Goal: Use online tool/utility: Utilize a website feature to perform a specific function

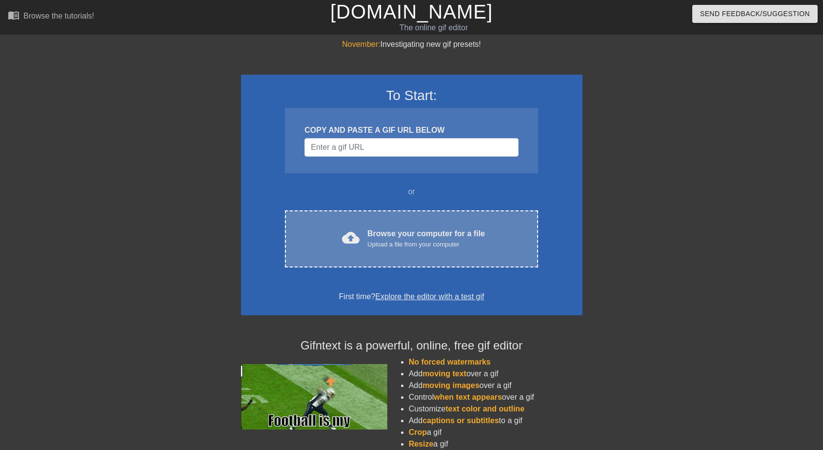
click at [379, 240] on div "Upload a file from your computer" at bounding box center [426, 244] width 118 height 10
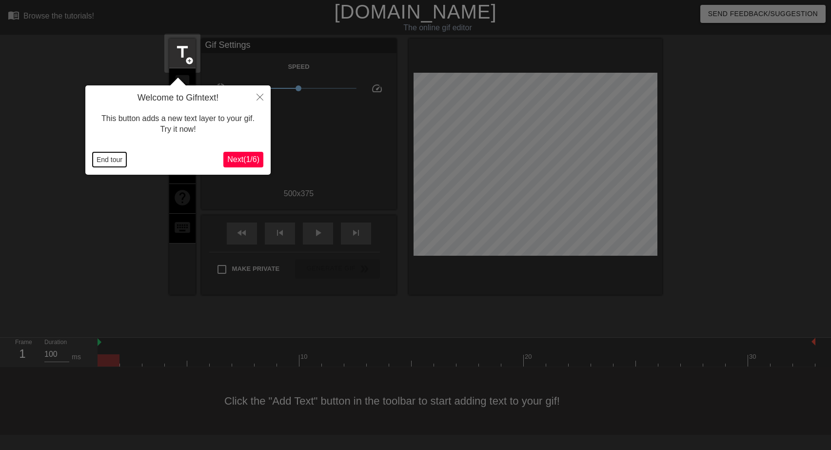
click at [101, 157] on button "End tour" at bounding box center [110, 159] width 34 height 15
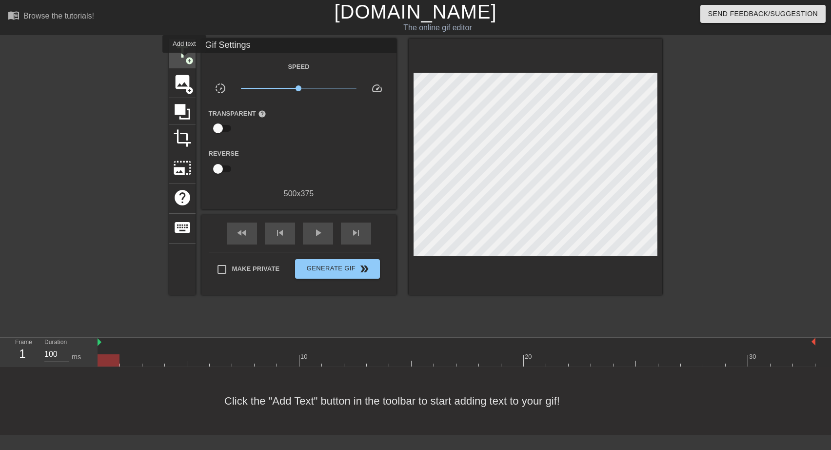
click at [184, 59] on span "title" at bounding box center [182, 52] width 19 height 19
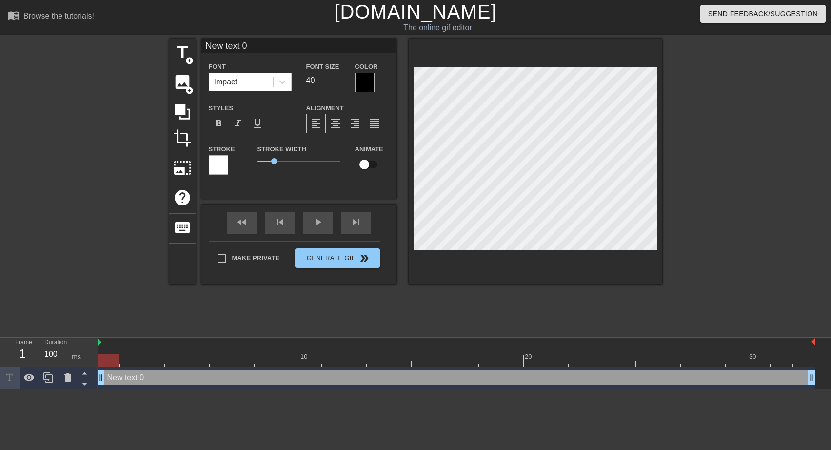
click at [360, 80] on div at bounding box center [365, 83] width 20 height 20
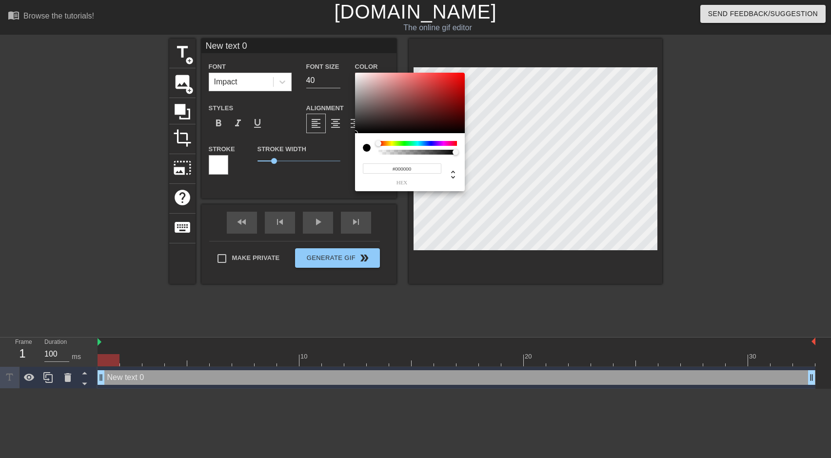
type input "#F6EFEF"
click at [358, 75] on div at bounding box center [410, 103] width 110 height 60
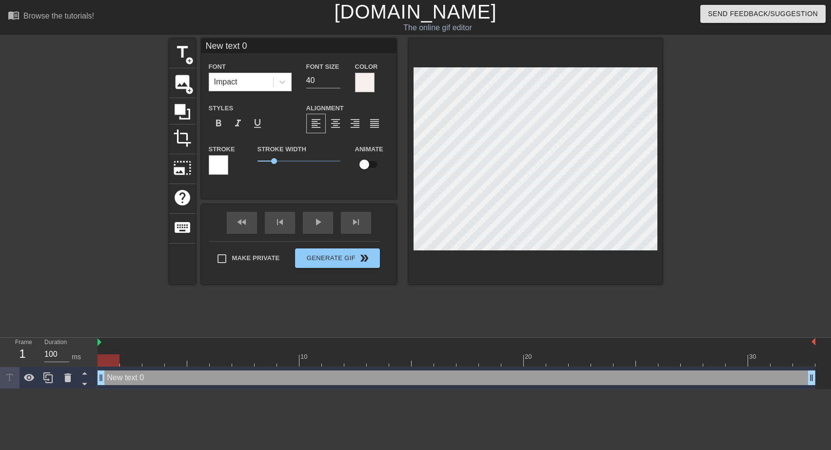
click at [363, 79] on div at bounding box center [365, 83] width 20 height 20
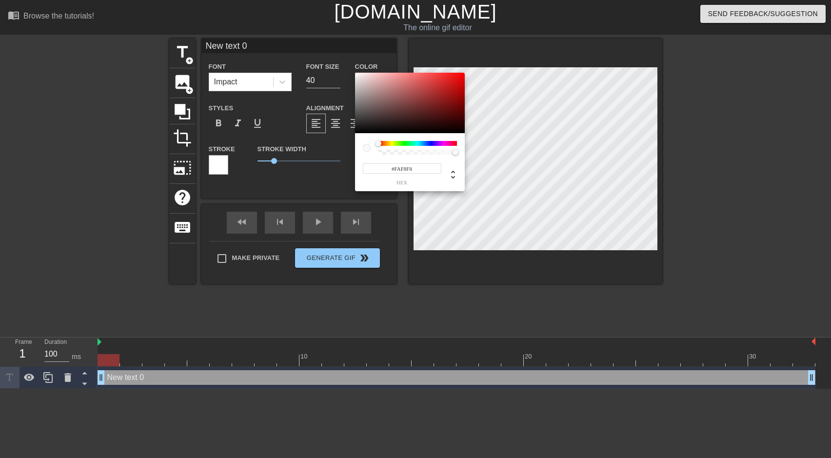
click at [356, 73] on div at bounding box center [356, 74] width 6 height 6
type input "#FCFAFA"
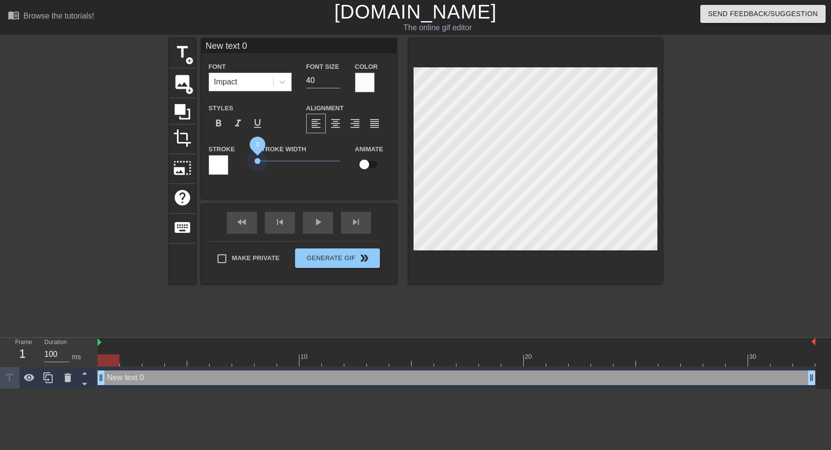
drag, startPoint x: 275, startPoint y: 159, endPoint x: 254, endPoint y: 159, distance: 21.5
click at [254, 159] on div "Stroke Width 0" at bounding box center [299, 163] width 98 height 40
click at [280, 82] on icon at bounding box center [282, 82] width 10 height 10
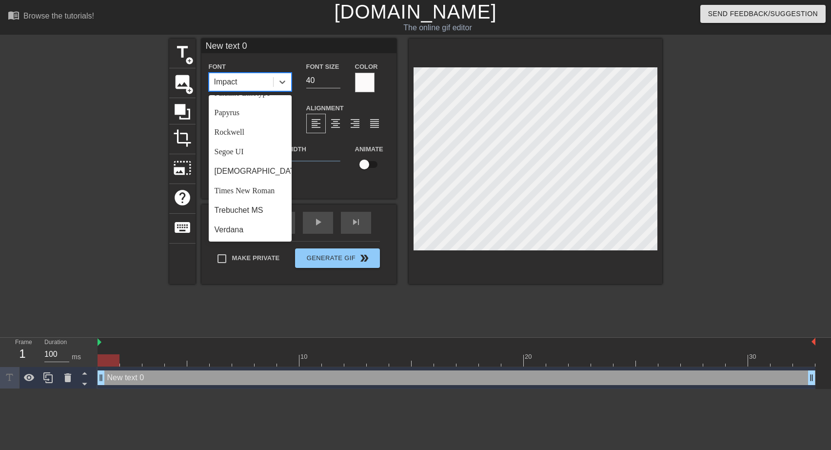
scroll to position [312, 0]
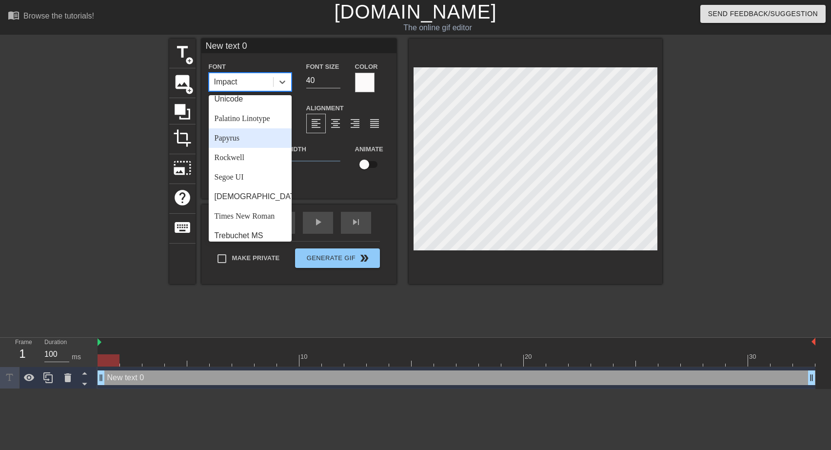
click at [222, 148] on div "Papyrus" at bounding box center [250, 138] width 83 height 20
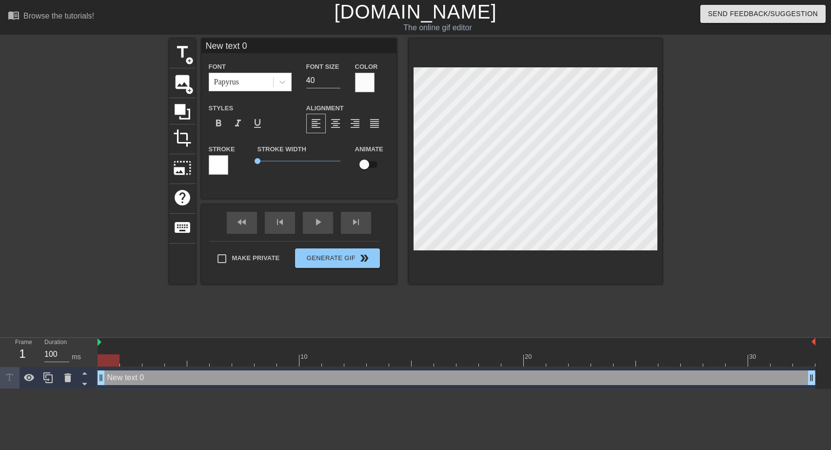
drag, startPoint x: 247, startPoint y: 45, endPoint x: 204, endPoint y: 49, distance: 42.6
click at [204, 49] on input "New text 0" at bounding box center [298, 46] width 195 height 15
type input "39"
click at [338, 82] on input "39" at bounding box center [323, 81] width 34 height 16
click at [281, 82] on icon at bounding box center [282, 81] width 6 height 3
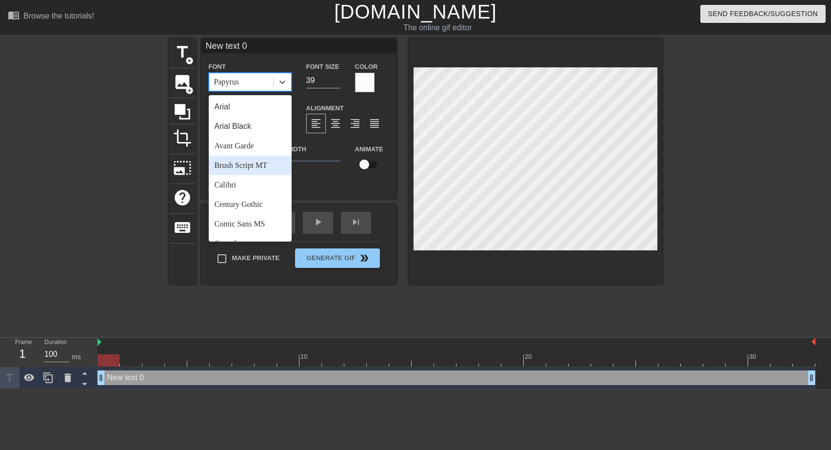
click at [227, 162] on div "Brush Script MT" at bounding box center [250, 166] width 83 height 20
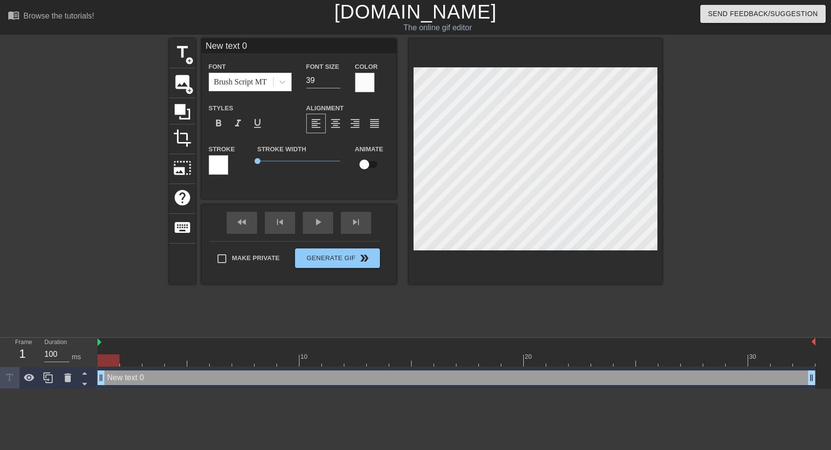
drag, startPoint x: 247, startPoint y: 46, endPoint x: 203, endPoint y: 45, distance: 44.4
click at [203, 45] on input "New text 0" at bounding box center [298, 46] width 195 height 15
click at [242, 44] on input "Scheiß TV-Programm" at bounding box center [298, 46] width 195 height 15
drag, startPoint x: 252, startPoint y: 46, endPoint x: 228, endPoint y: 46, distance: 23.4
click at [228, 46] on input "Scheiß TV-Programm" at bounding box center [298, 46] width 195 height 15
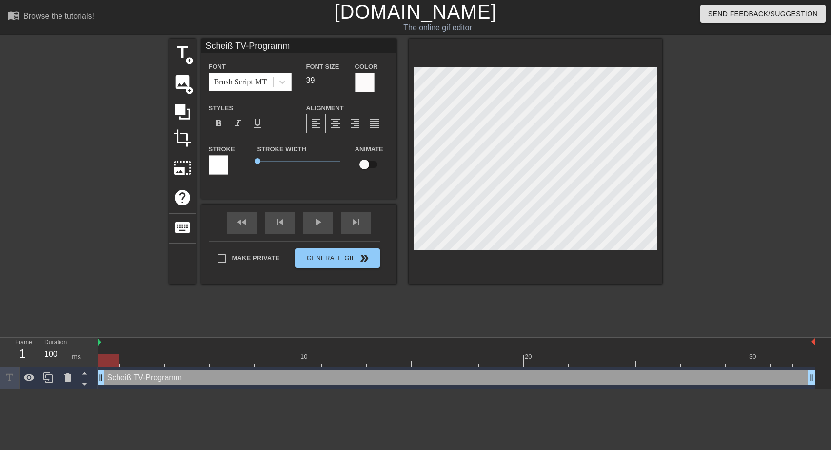
click at [290, 44] on input "Scheiß TV-Programm" at bounding box center [298, 46] width 195 height 15
drag, startPoint x: 235, startPoint y: 44, endPoint x: 251, endPoint y: 46, distance: 16.3
click at [251, 46] on input "Scheiß TV-Programm" at bounding box center [298, 46] width 195 height 15
click at [301, 47] on input "Scheiß Fersehprogramm" at bounding box center [298, 46] width 195 height 15
type input "Scheiß Fersehprogramm,"
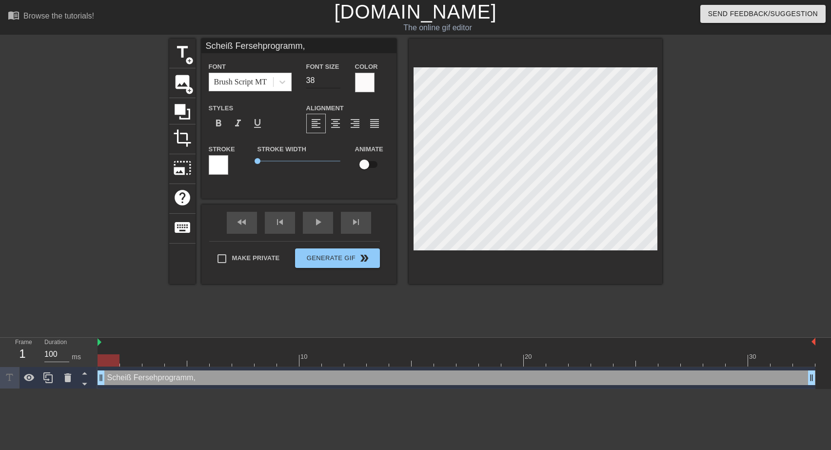
click at [336, 84] on input "38" at bounding box center [323, 81] width 34 height 16
click at [336, 84] on input "37" at bounding box center [323, 81] width 34 height 16
click at [336, 84] on input "36" at bounding box center [323, 81] width 34 height 16
type input "35"
click at [336, 84] on input "35" at bounding box center [323, 81] width 34 height 16
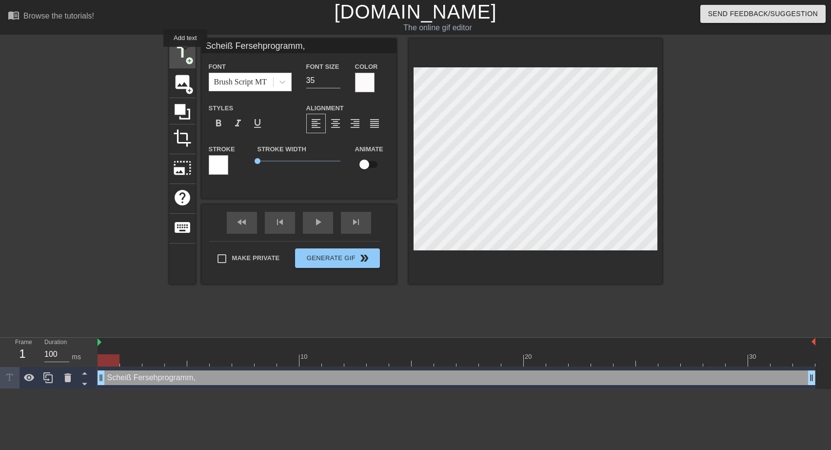
click at [185, 53] on span "title" at bounding box center [182, 52] width 19 height 19
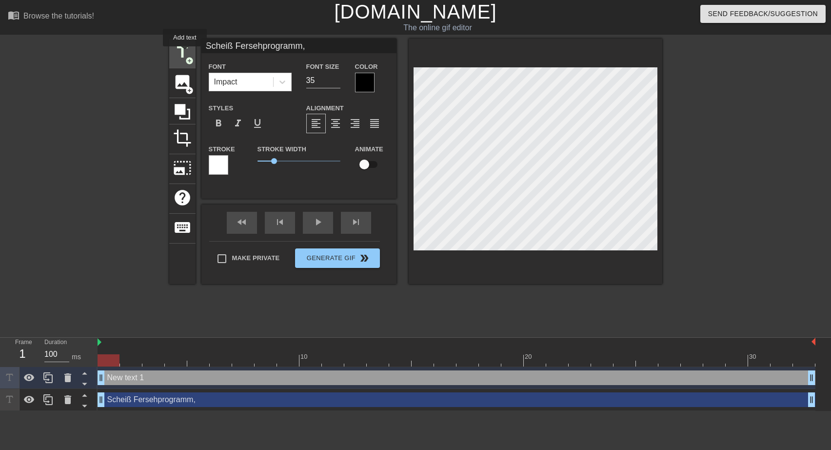
type input "New text 1"
click at [336, 81] on input "36" at bounding box center [323, 81] width 34 height 16
type input "35"
click at [336, 81] on input "35" at bounding box center [323, 81] width 34 height 16
drag, startPoint x: 204, startPoint y: 45, endPoint x: 291, endPoint y: 50, distance: 87.5
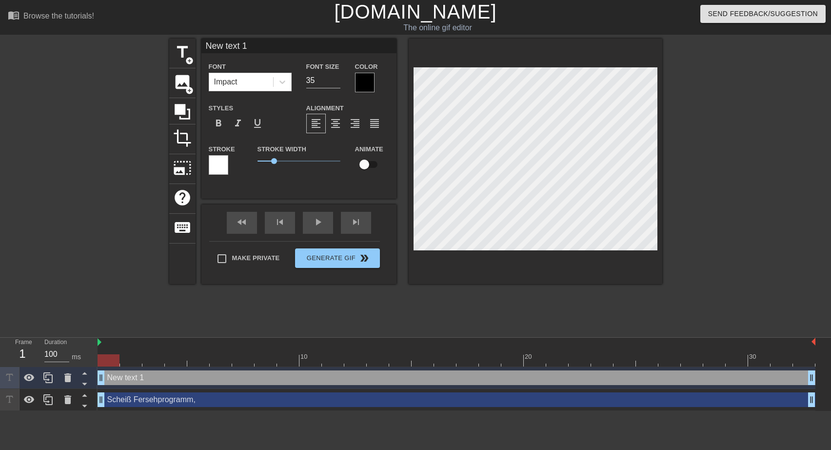
click at [291, 50] on input "New text 1" at bounding box center [298, 46] width 195 height 15
type input "wieder nur Krimis!"
click at [284, 83] on icon at bounding box center [282, 82] width 10 height 10
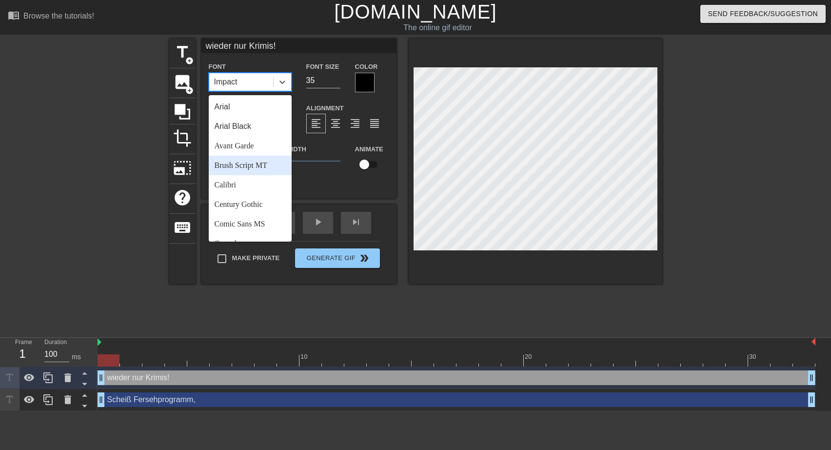
click at [231, 162] on div "Brush Script MT" at bounding box center [250, 166] width 83 height 20
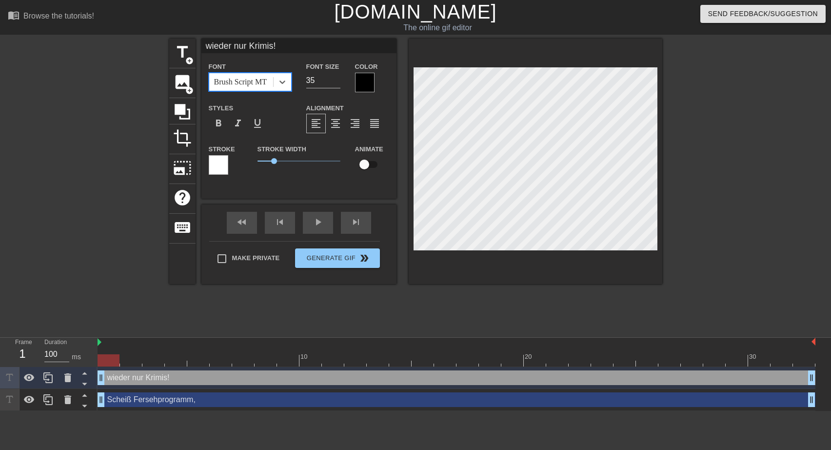
click at [368, 79] on div at bounding box center [365, 83] width 20 height 20
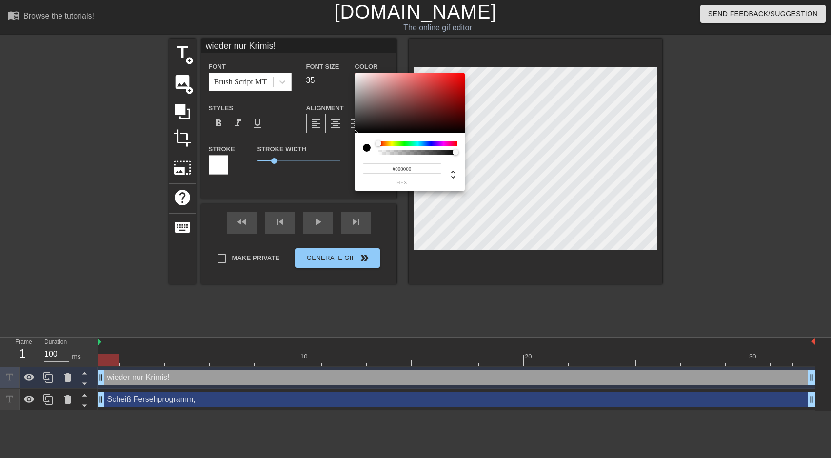
type input "#F8F2F2"
click at [357, 74] on div at bounding box center [410, 103] width 110 height 60
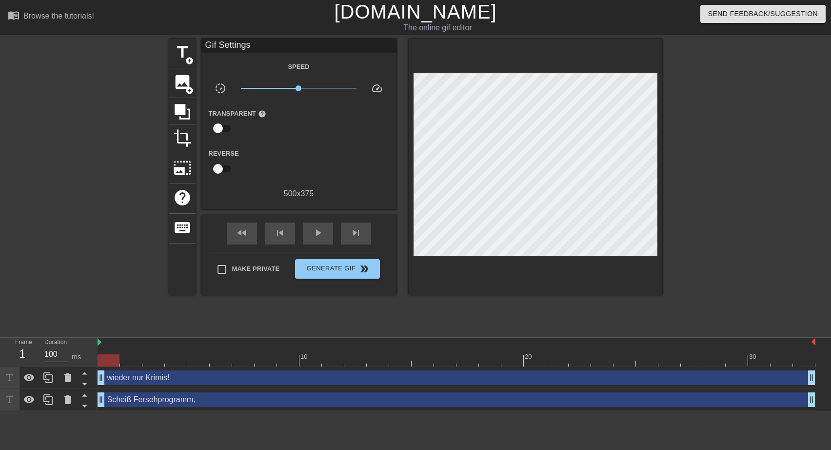
drag, startPoint x: 274, startPoint y: 160, endPoint x: 261, endPoint y: 158, distance: 12.3
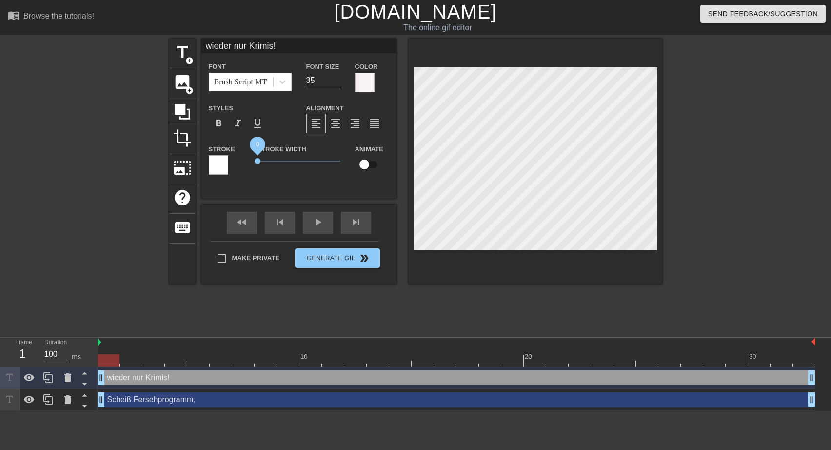
drag, startPoint x: 272, startPoint y: 161, endPoint x: 256, endPoint y: 161, distance: 16.1
click at [256, 161] on span "0" at bounding box center [258, 161] width 6 height 6
click at [187, 58] on span "add_circle" at bounding box center [189, 61] width 8 height 8
type input "New text 2"
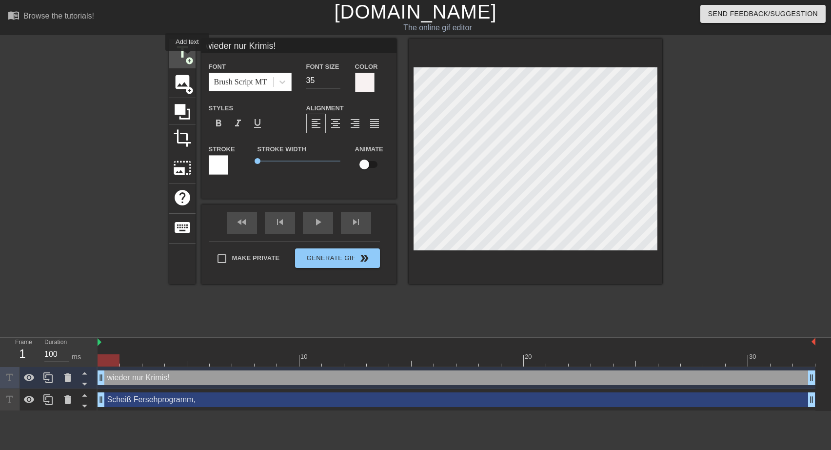
type input "40"
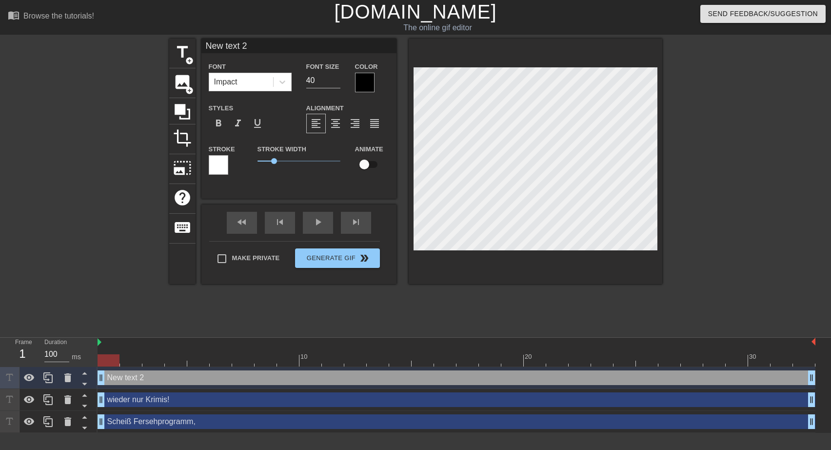
drag, startPoint x: 206, startPoint y: 44, endPoint x: 302, endPoint y: 44, distance: 96.1
click at [302, 44] on input "New text 2" at bounding box center [298, 46] width 195 height 15
type input "([PERSON_NAME])"
click at [370, 81] on div at bounding box center [365, 83] width 20 height 20
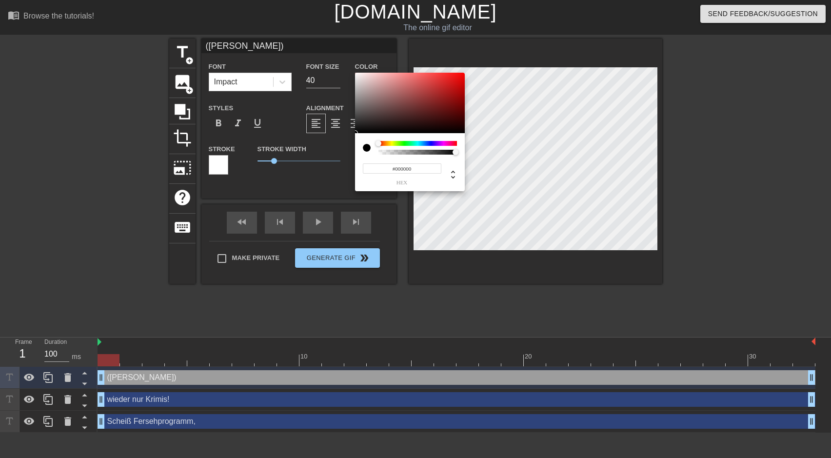
type input "#FAF8F8"
click at [356, 74] on div at bounding box center [410, 103] width 110 height 60
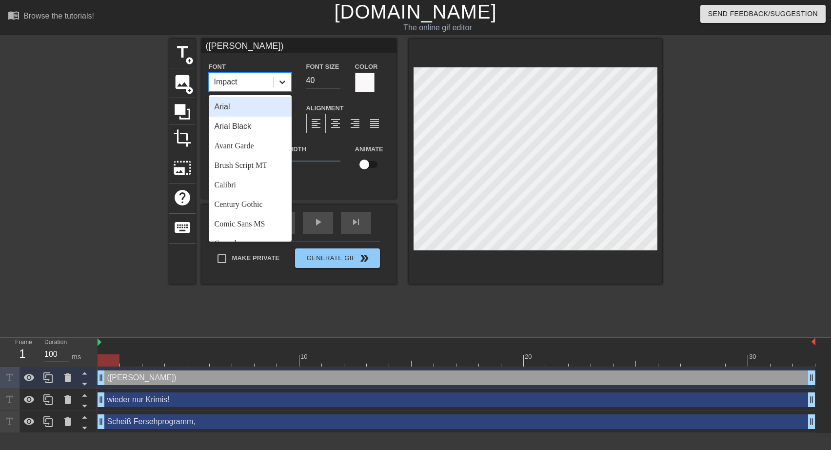
click at [283, 81] on icon at bounding box center [282, 82] width 10 height 10
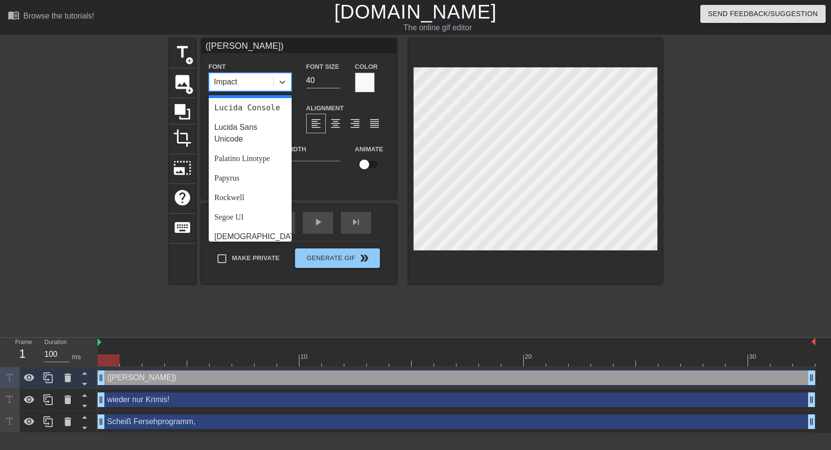
scroll to position [288, 0]
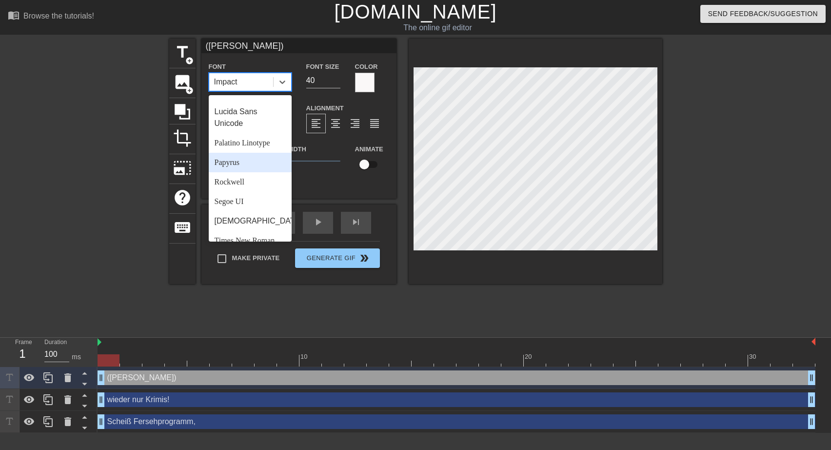
click at [264, 172] on div "Papyrus" at bounding box center [250, 163] width 83 height 20
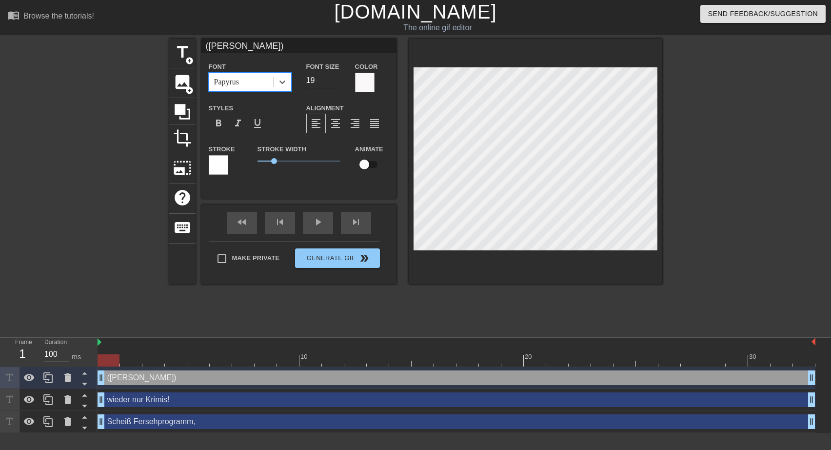
click at [336, 82] on input "19" at bounding box center [323, 81] width 34 height 16
click at [336, 82] on input "18" at bounding box center [323, 81] width 34 height 16
click at [335, 82] on input "17" at bounding box center [323, 81] width 34 height 16
click at [335, 82] on input "16" at bounding box center [323, 81] width 34 height 16
type input "15"
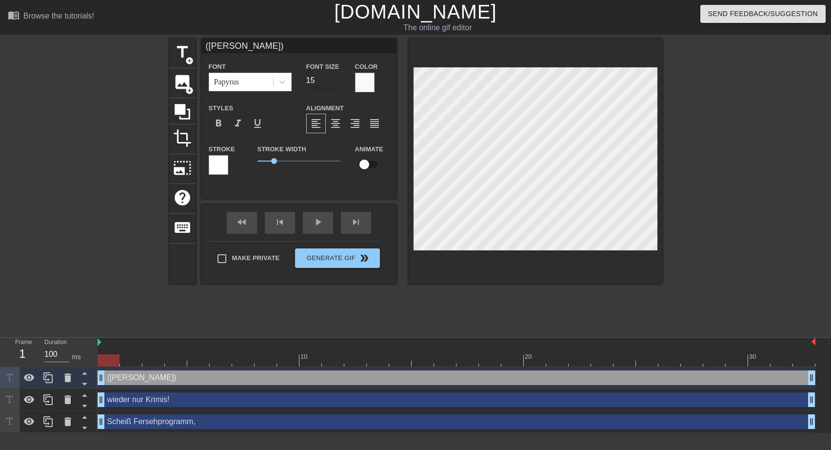
click at [335, 82] on input "15" at bounding box center [323, 81] width 34 height 16
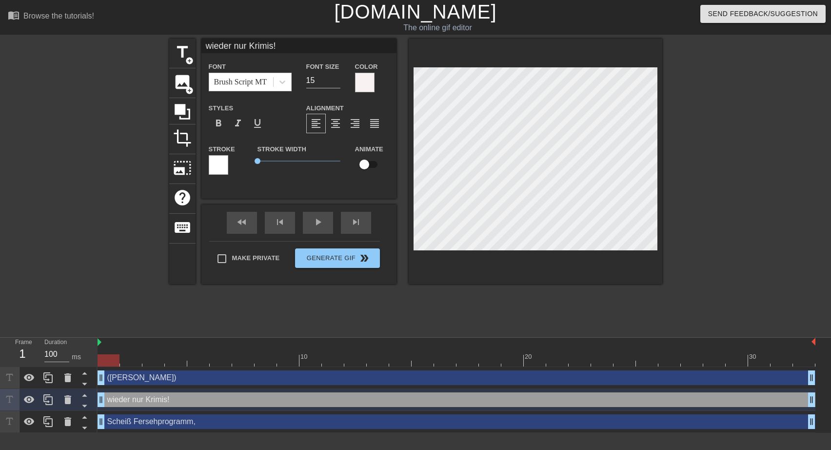
type input "wieder nur Krimis!"
type input "35"
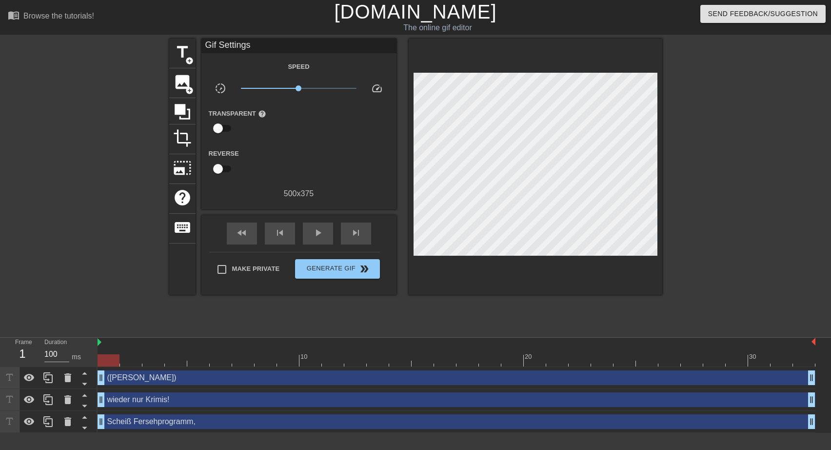
click at [225, 257] on div "Make Private Generate Gif double_arrow" at bounding box center [294, 271] width 171 height 39
click at [346, 268] on span "Generate Gif double_arrow" at bounding box center [337, 269] width 77 height 12
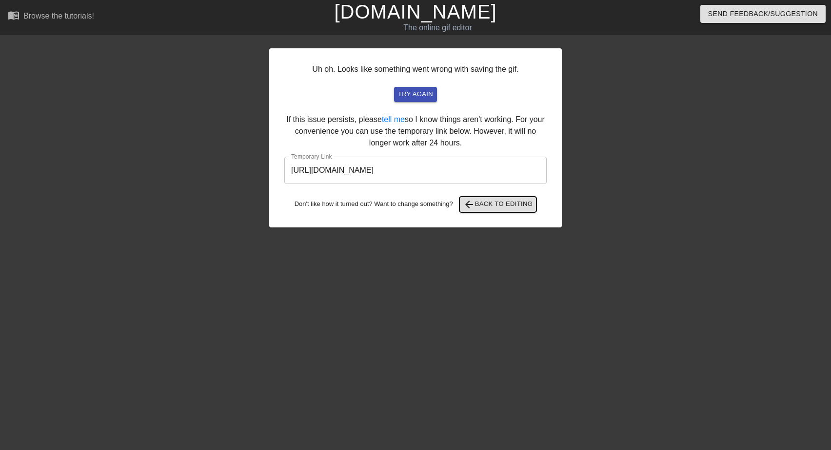
click at [477, 204] on span "arrow_back Back to Editing" at bounding box center [498, 204] width 70 height 12
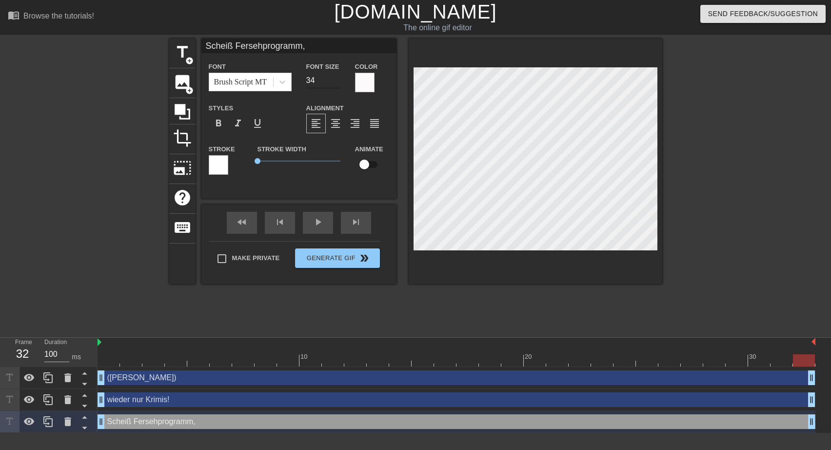
click at [333, 81] on input "34" at bounding box center [323, 81] width 34 height 16
type input "33"
click at [333, 81] on input "33" at bounding box center [323, 81] width 34 height 16
type input "wieder nur Krimis!"
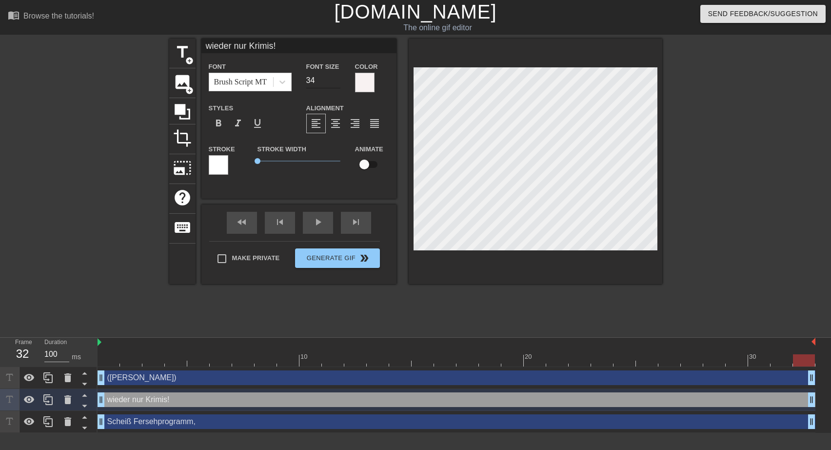
type input "34"
click at [337, 83] on input "34" at bounding box center [323, 81] width 34 height 16
type input "Scheiß Fersehprogramm,"
type input "33"
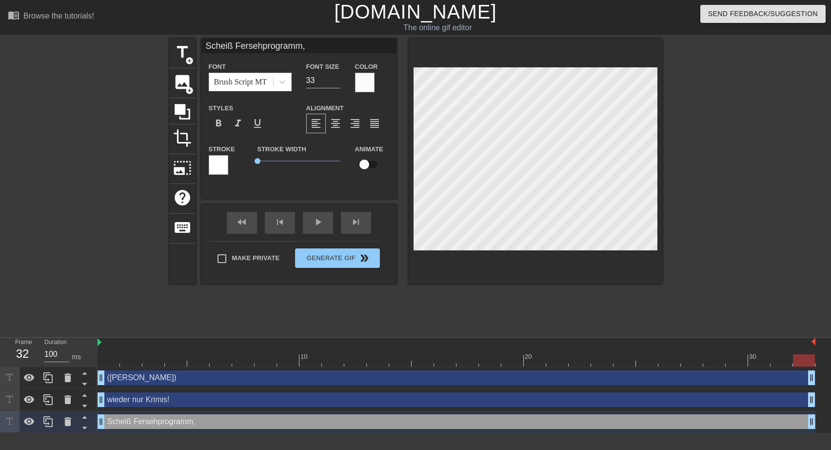
type input "wieder nur Krimis!"
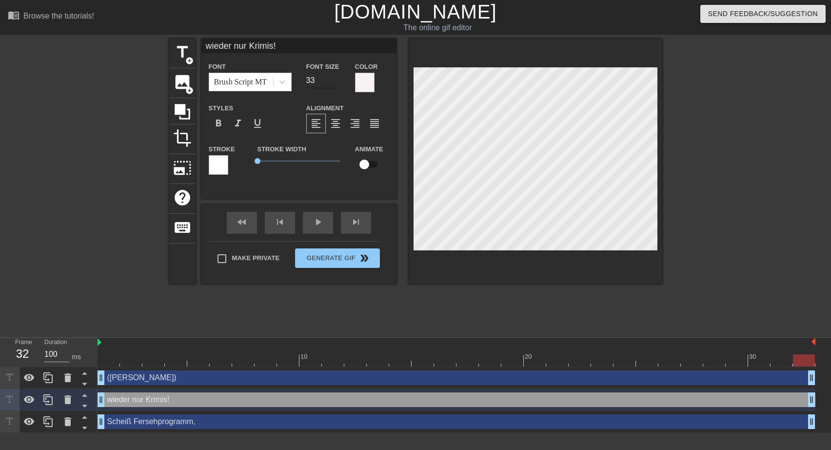
type input "33"
click at [337, 83] on input "33" at bounding box center [323, 81] width 34 height 16
click at [256, 158] on div "Stroke Width 0" at bounding box center [299, 163] width 98 height 40
click at [365, 82] on div at bounding box center [365, 83] width 20 height 20
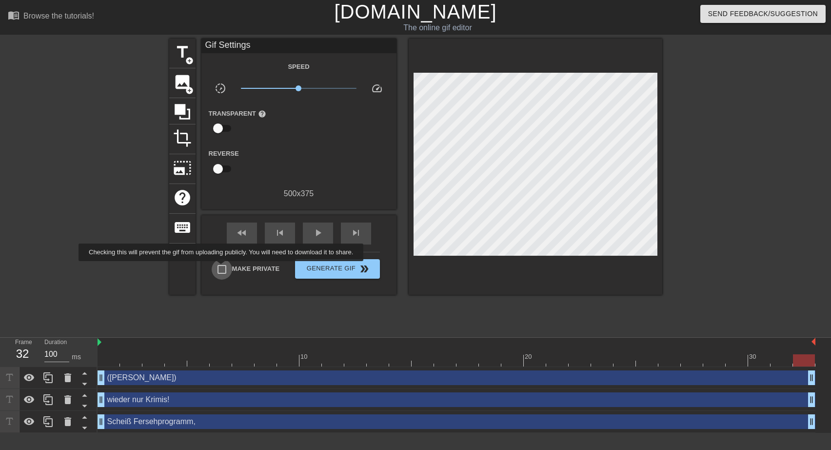
click at [223, 268] on input "Make Private" at bounding box center [222, 269] width 20 height 20
checkbox input "true"
click at [343, 267] on span "Generate Gif double_arrow" at bounding box center [337, 269] width 77 height 12
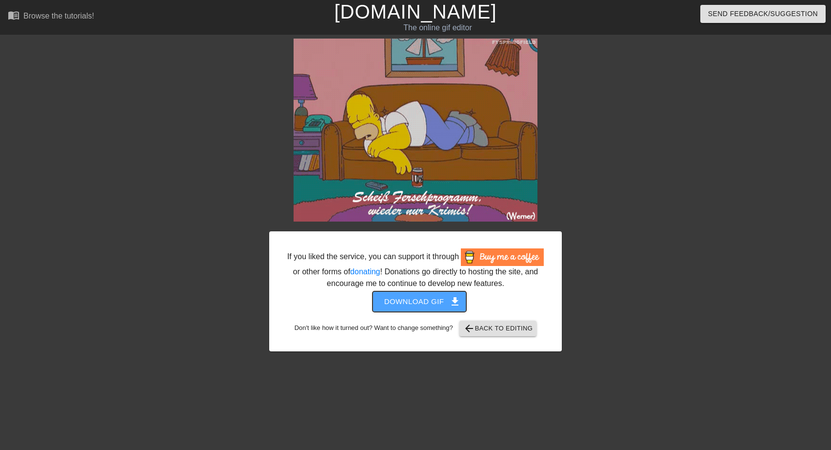
click at [425, 300] on span "Download gif get_app" at bounding box center [419, 301] width 71 height 13
